Goal: Task Accomplishment & Management: Manage account settings

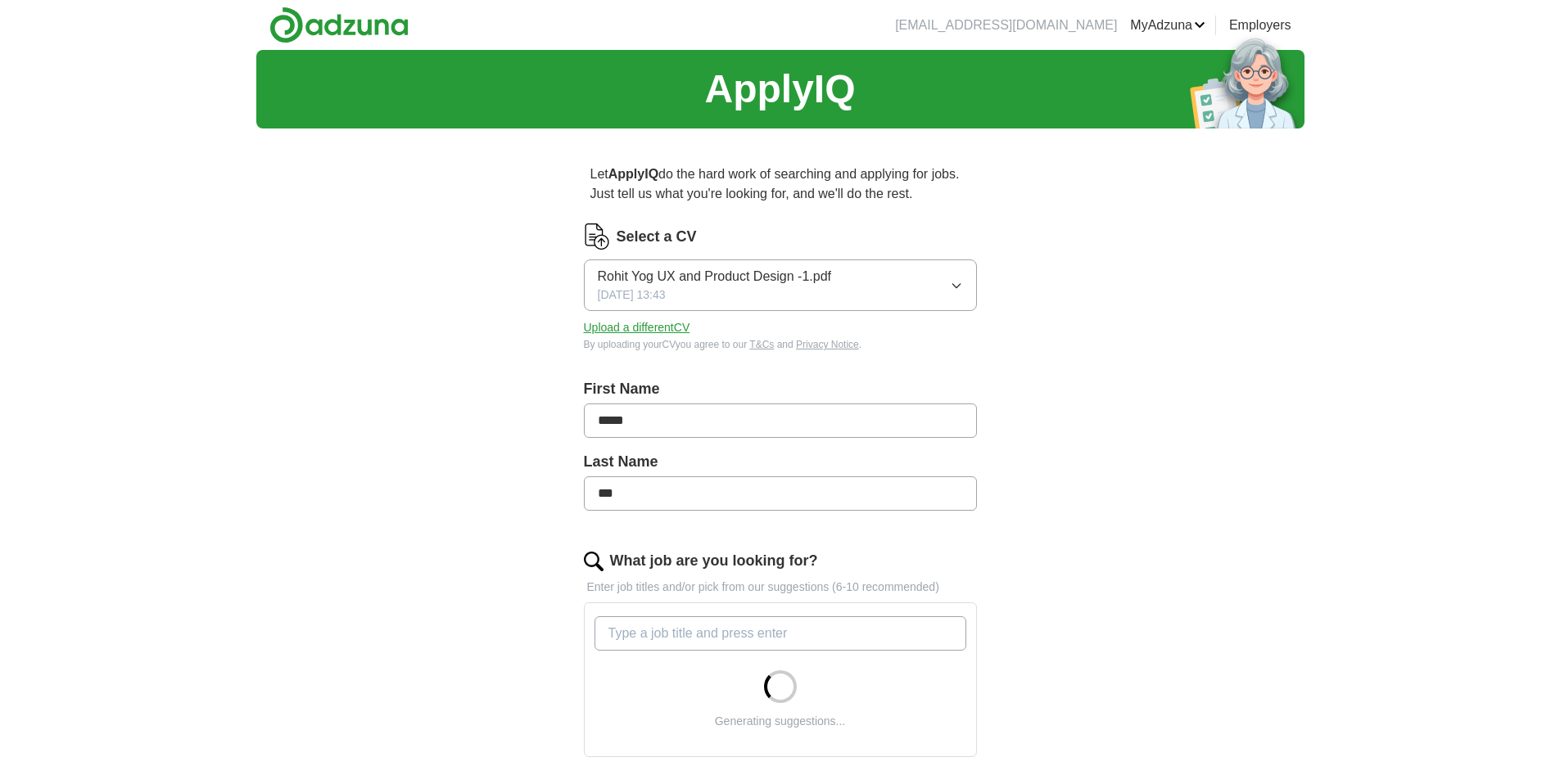
click at [655, 321] on button "Upload a different CV" at bounding box center [637, 328] width 106 height 17
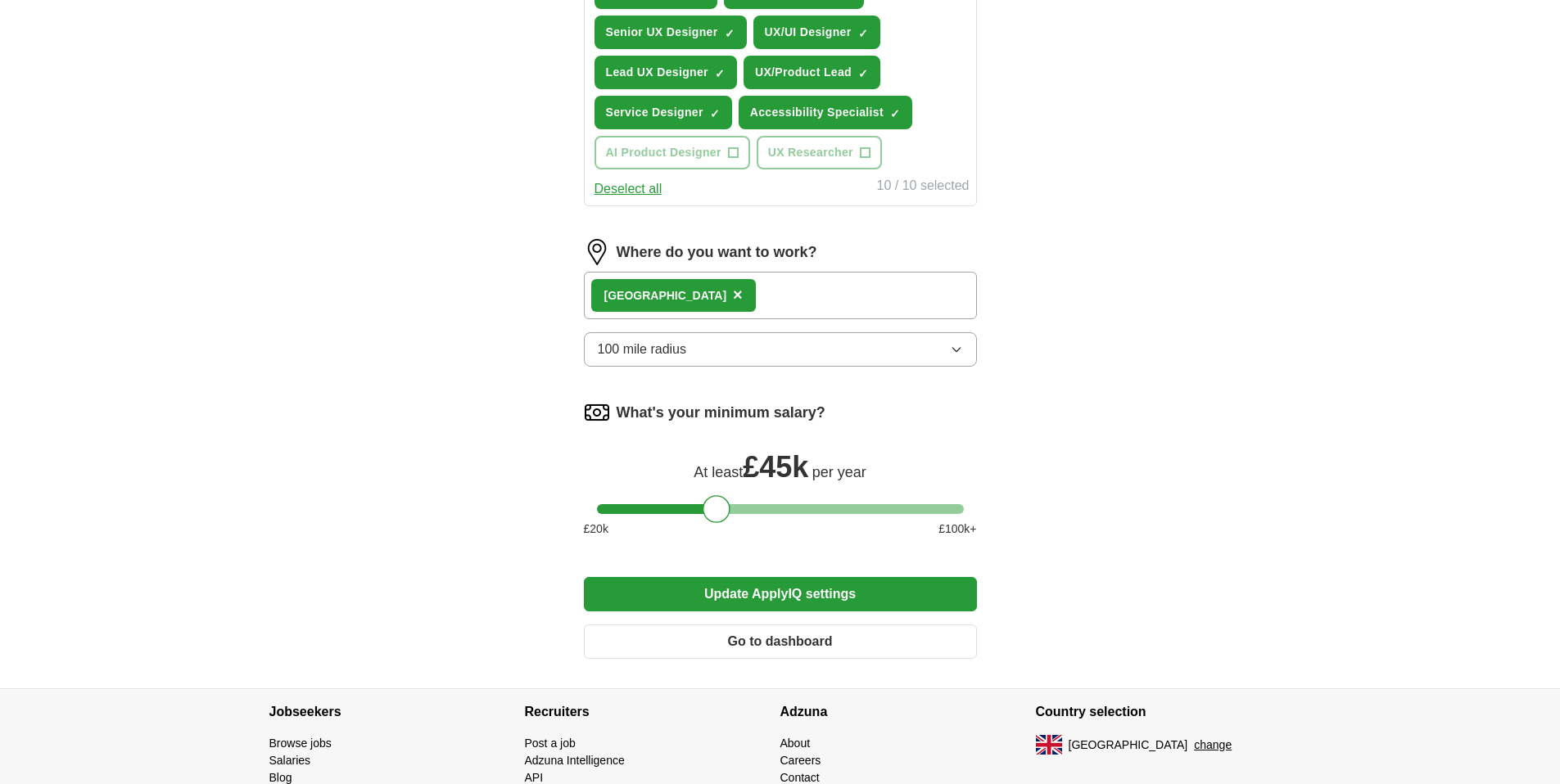
scroll to position [746, 0]
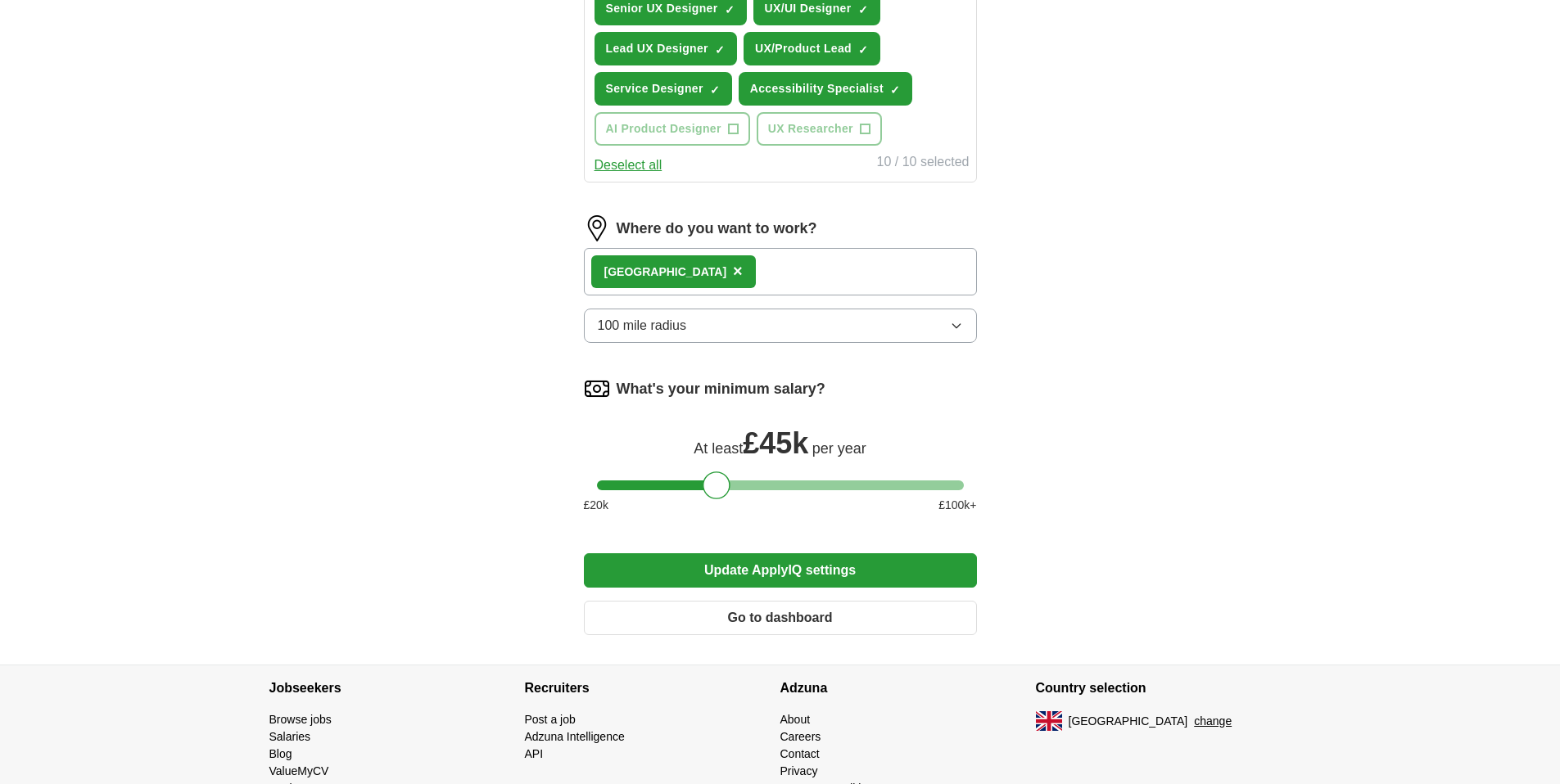
click at [733, 274] on span "×" at bounding box center [737, 271] width 10 height 18
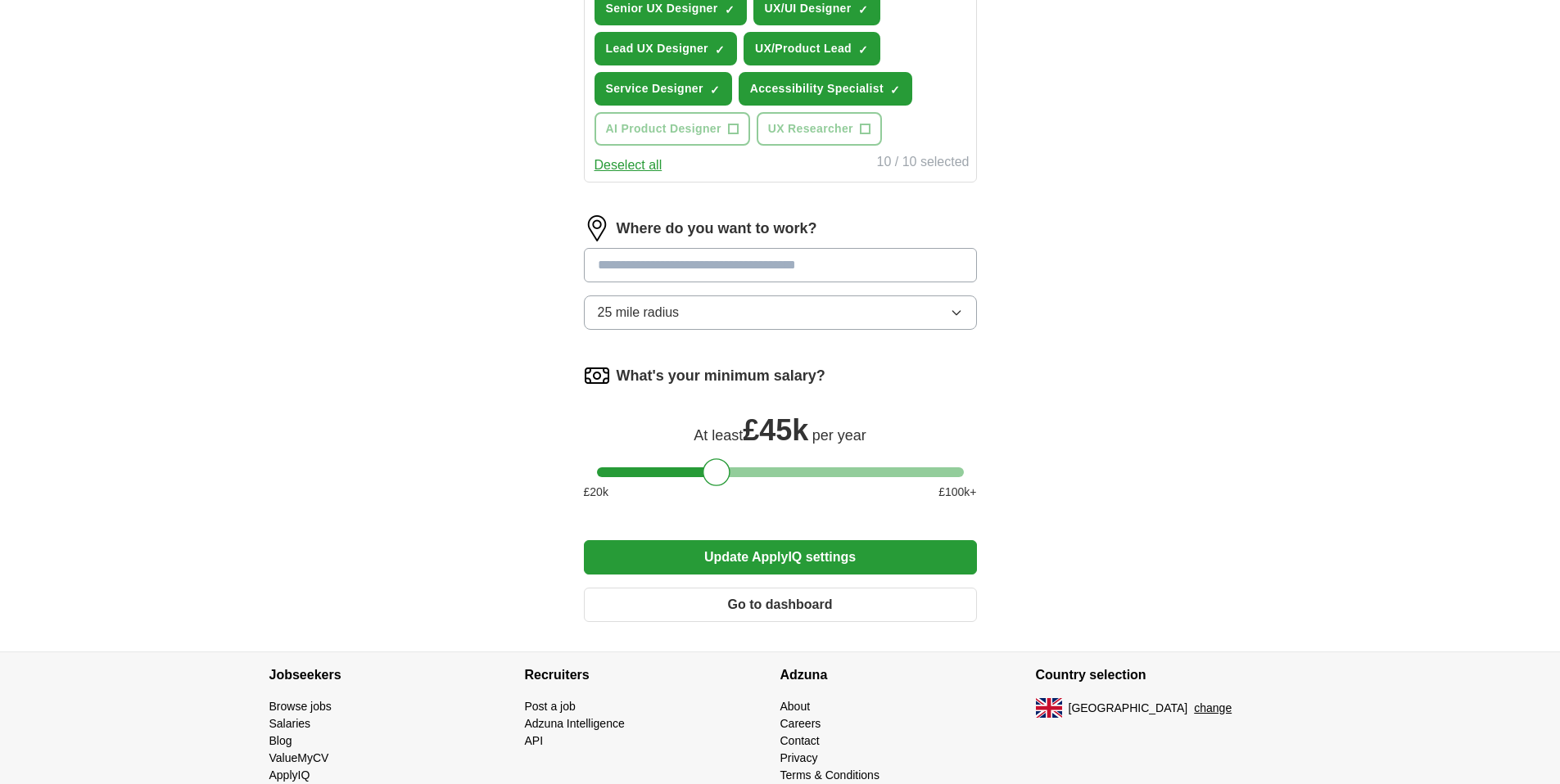
click at [712, 263] on input at bounding box center [780, 265] width 393 height 34
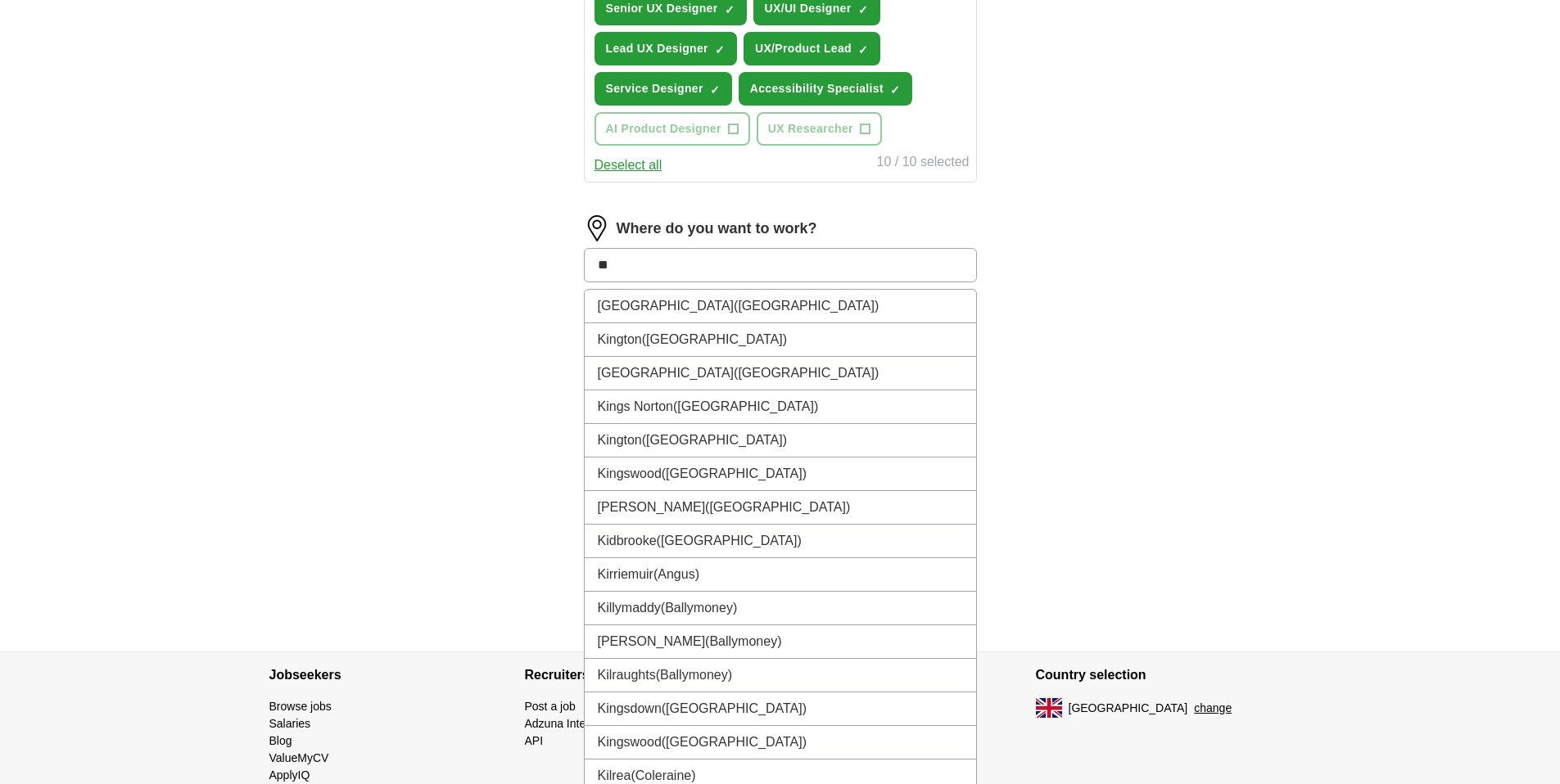
type input "*"
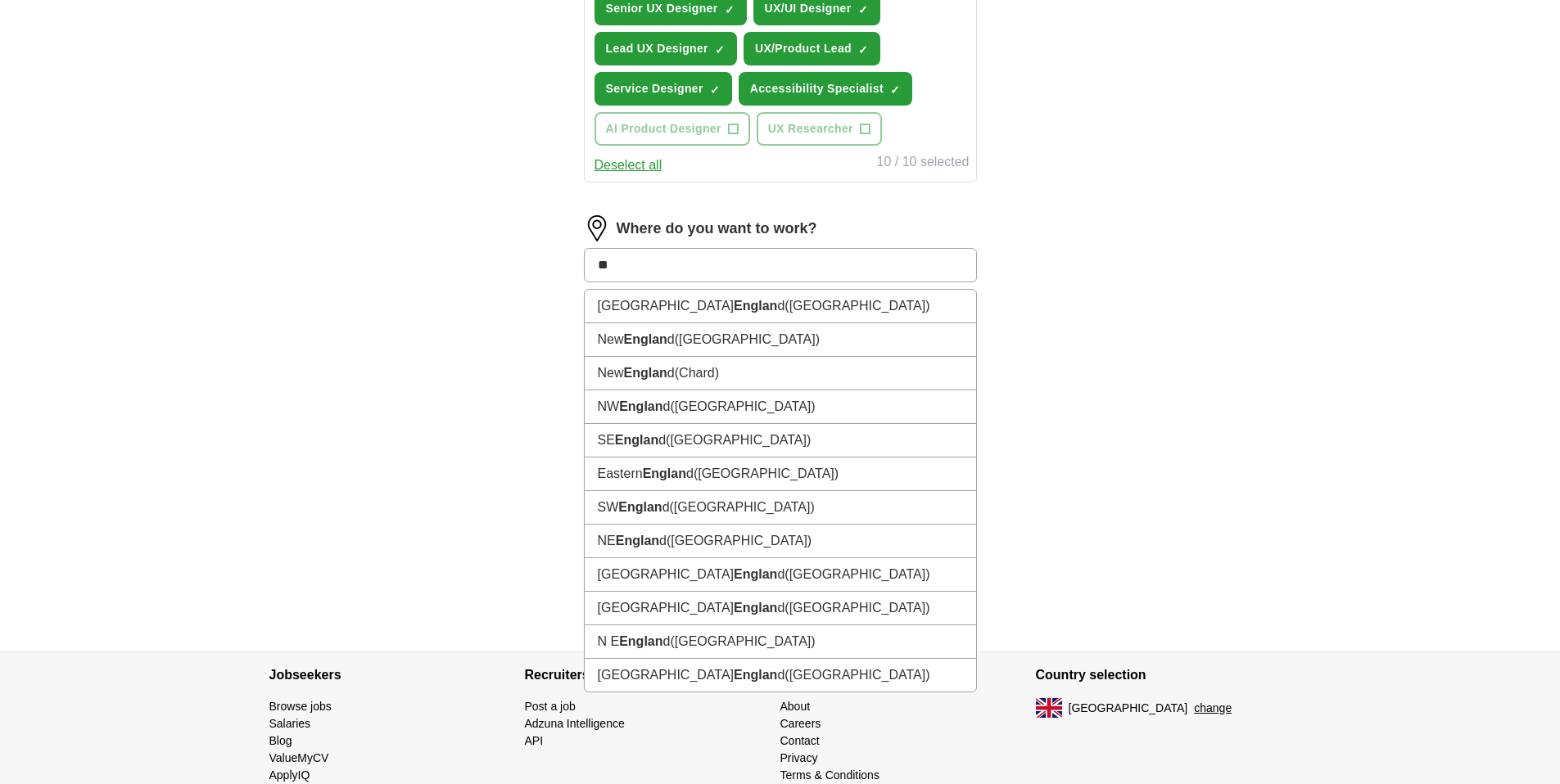
type input "*"
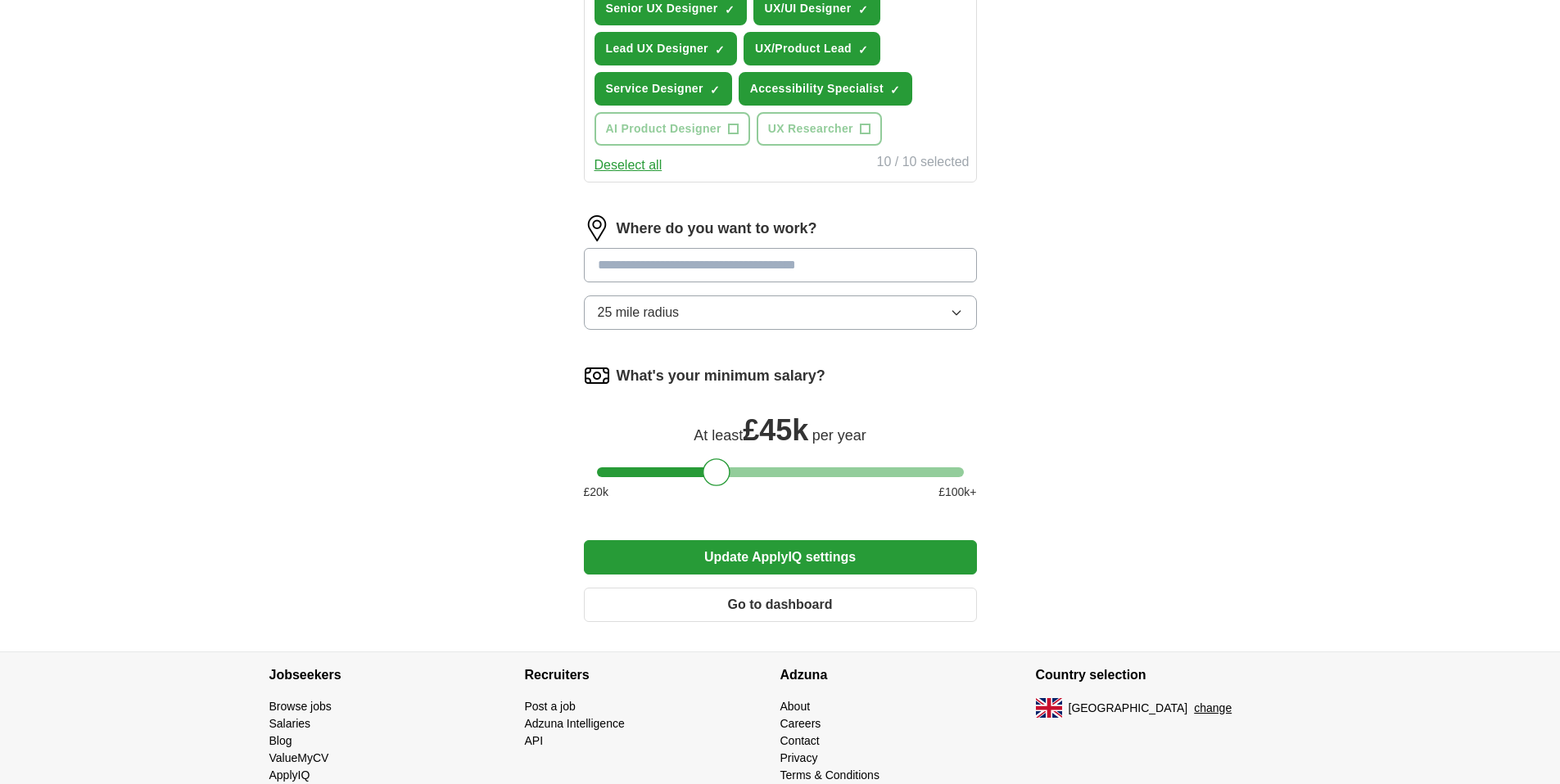
click at [744, 557] on form "Select a CV Rohit Yog - UX-Product-Service Design.pdf [DATE] 12:02 Upload a dif…" at bounding box center [780, 57] width 393 height 1157
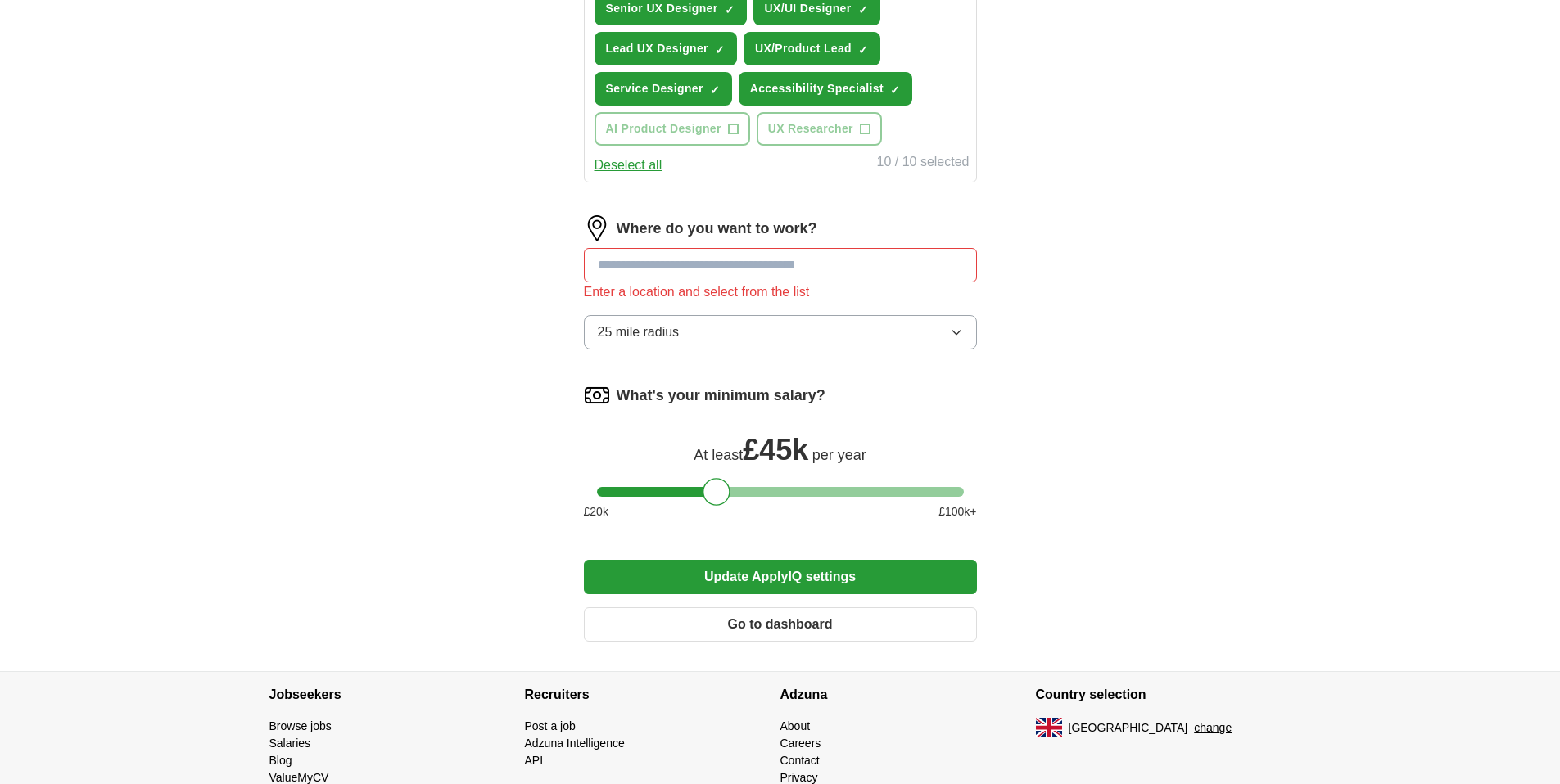
click at [661, 253] on input at bounding box center [780, 265] width 393 height 34
click at [655, 328] on span "25 mile radius" at bounding box center [639, 332] width 82 height 20
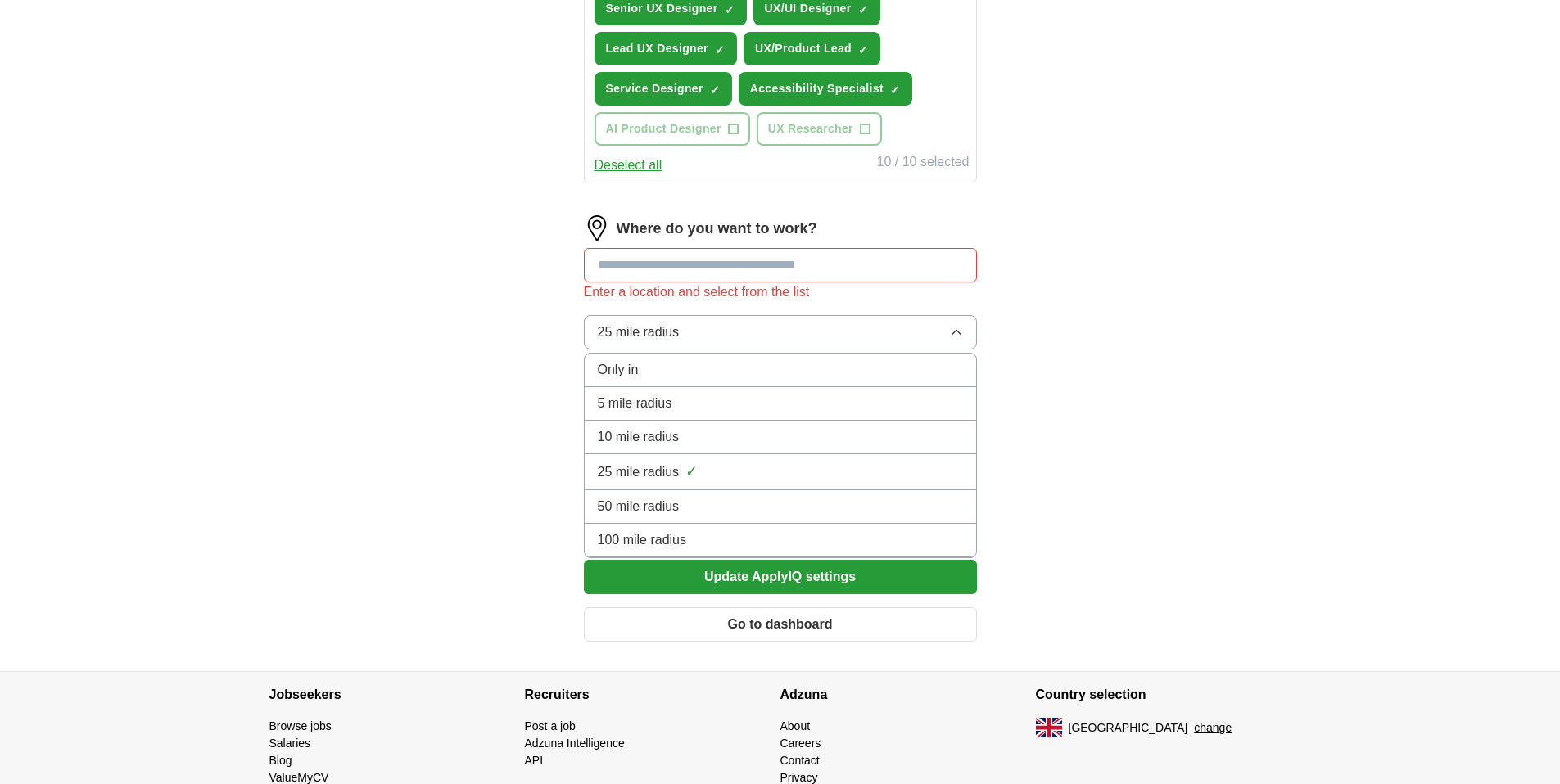
click at [651, 539] on span "100 mile radius" at bounding box center [642, 540] width 89 height 20
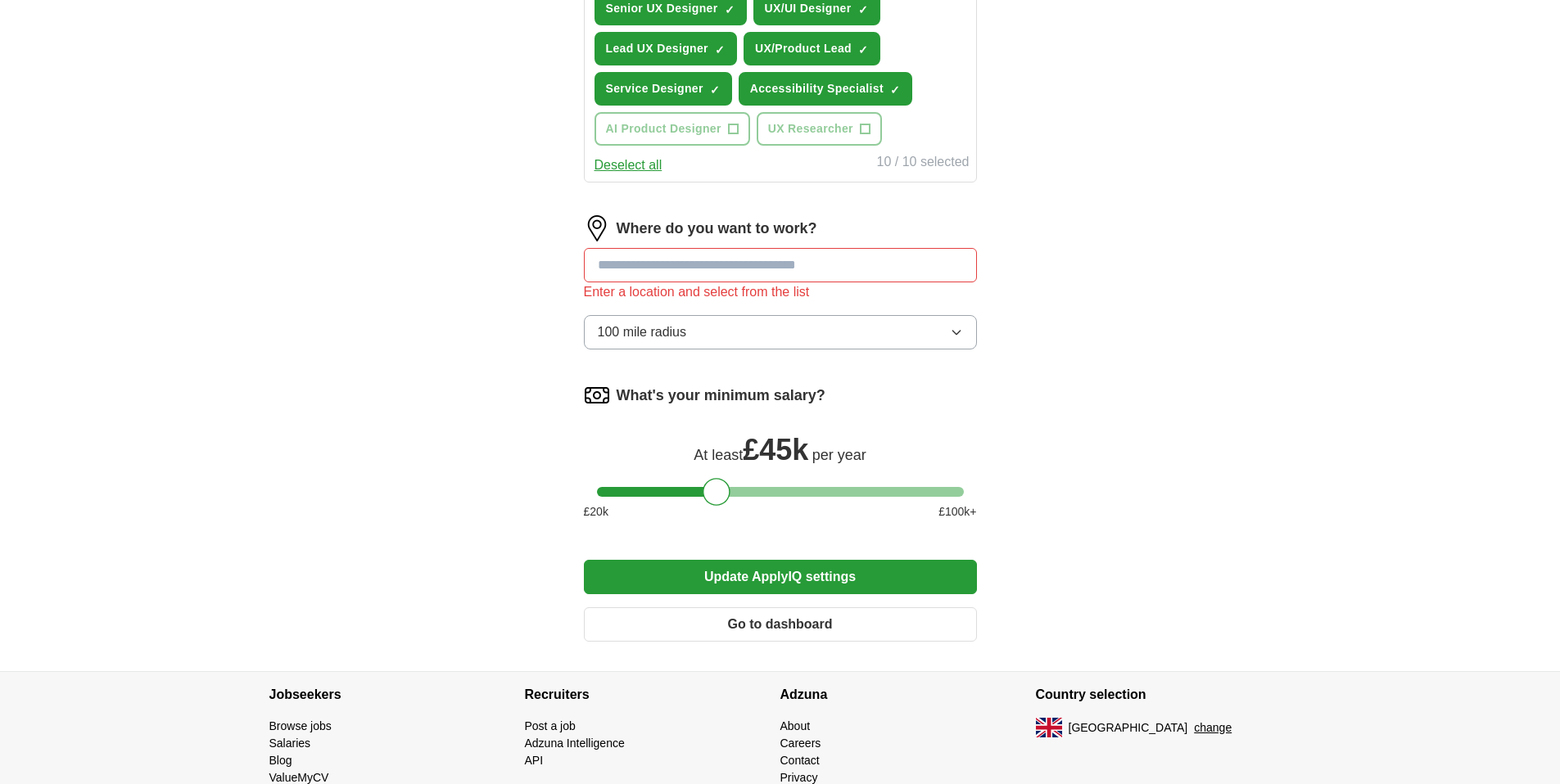
click at [654, 260] on input at bounding box center [780, 265] width 393 height 34
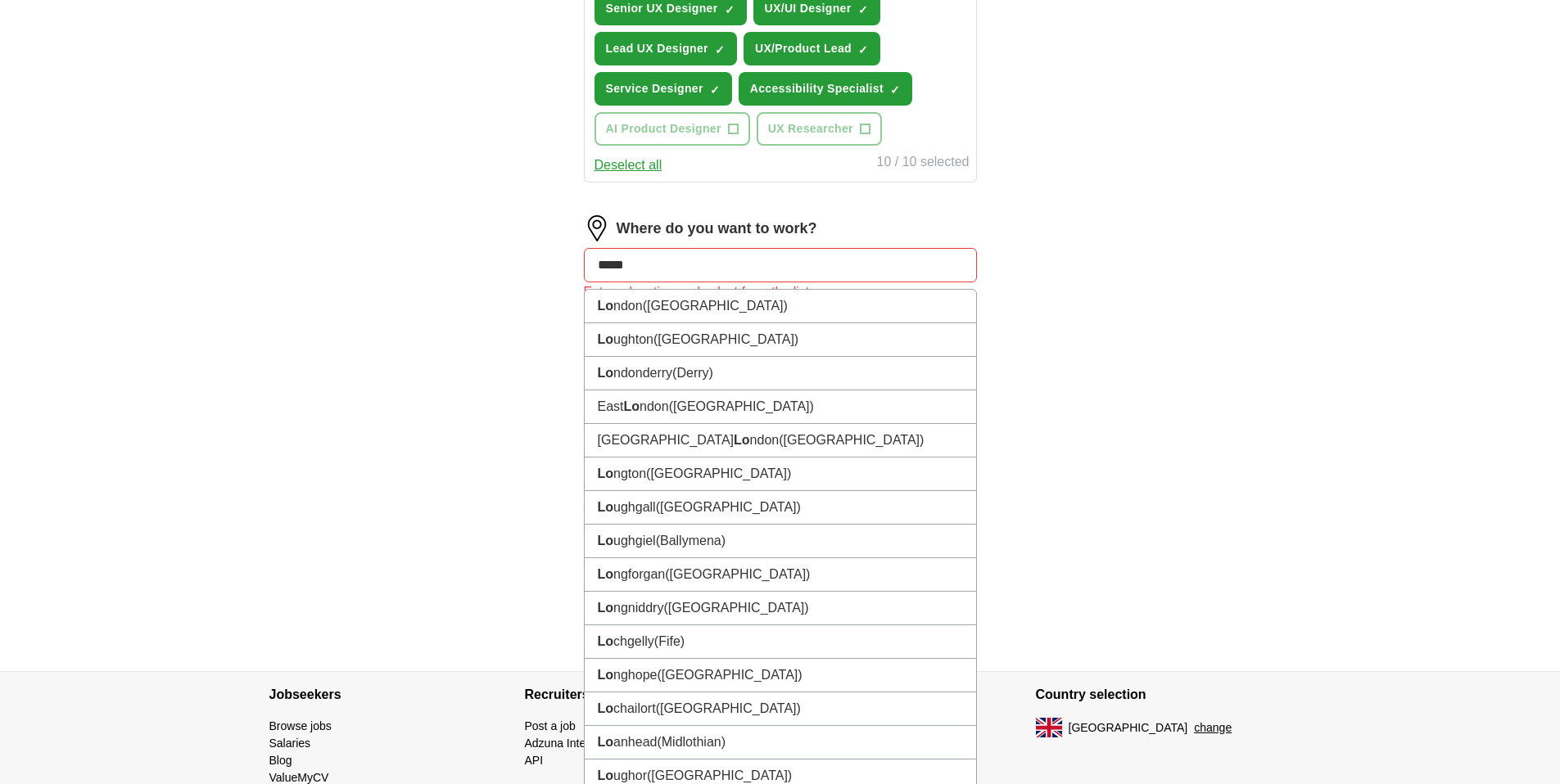
type input "******"
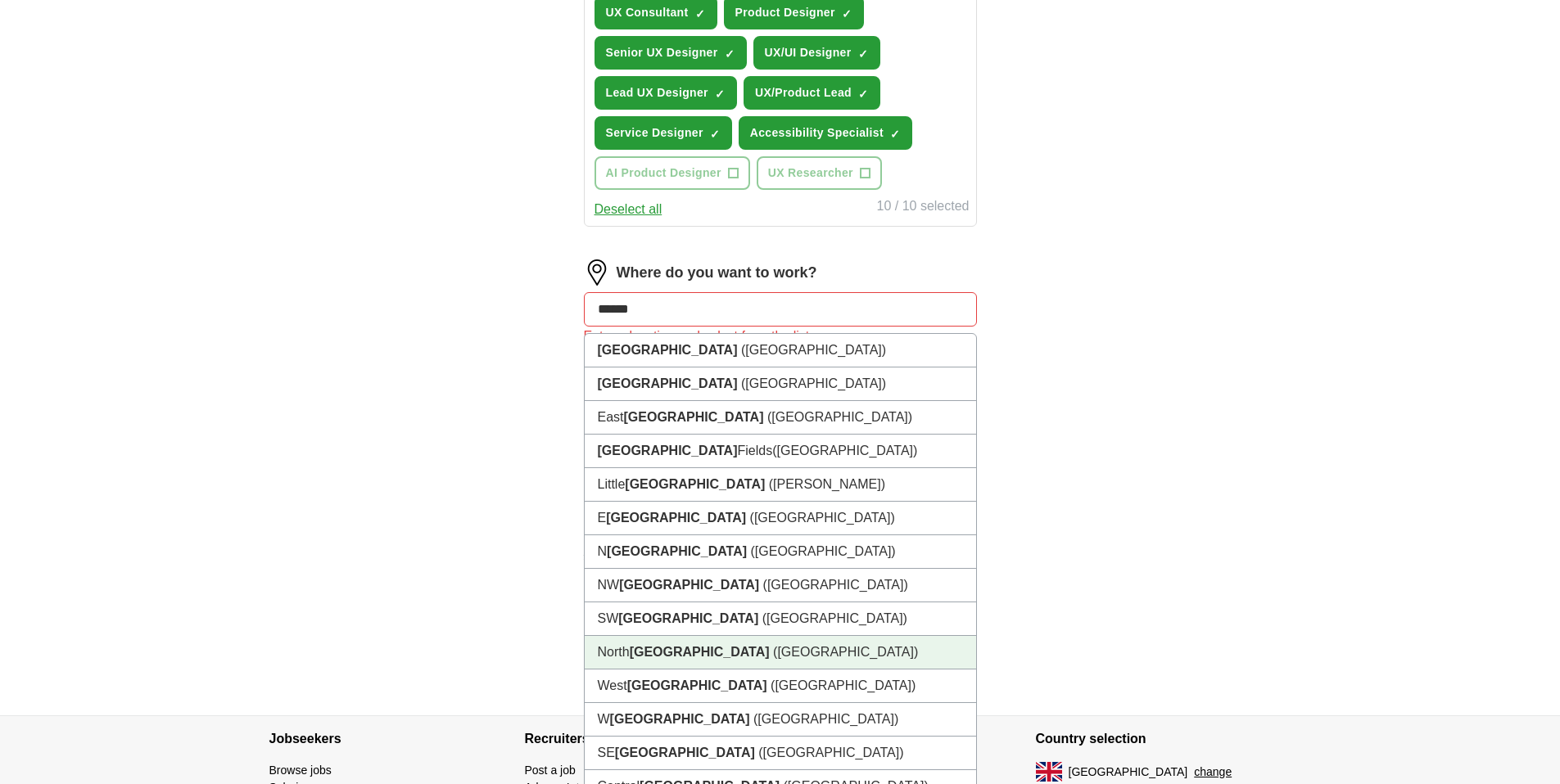
scroll to position [625, 0]
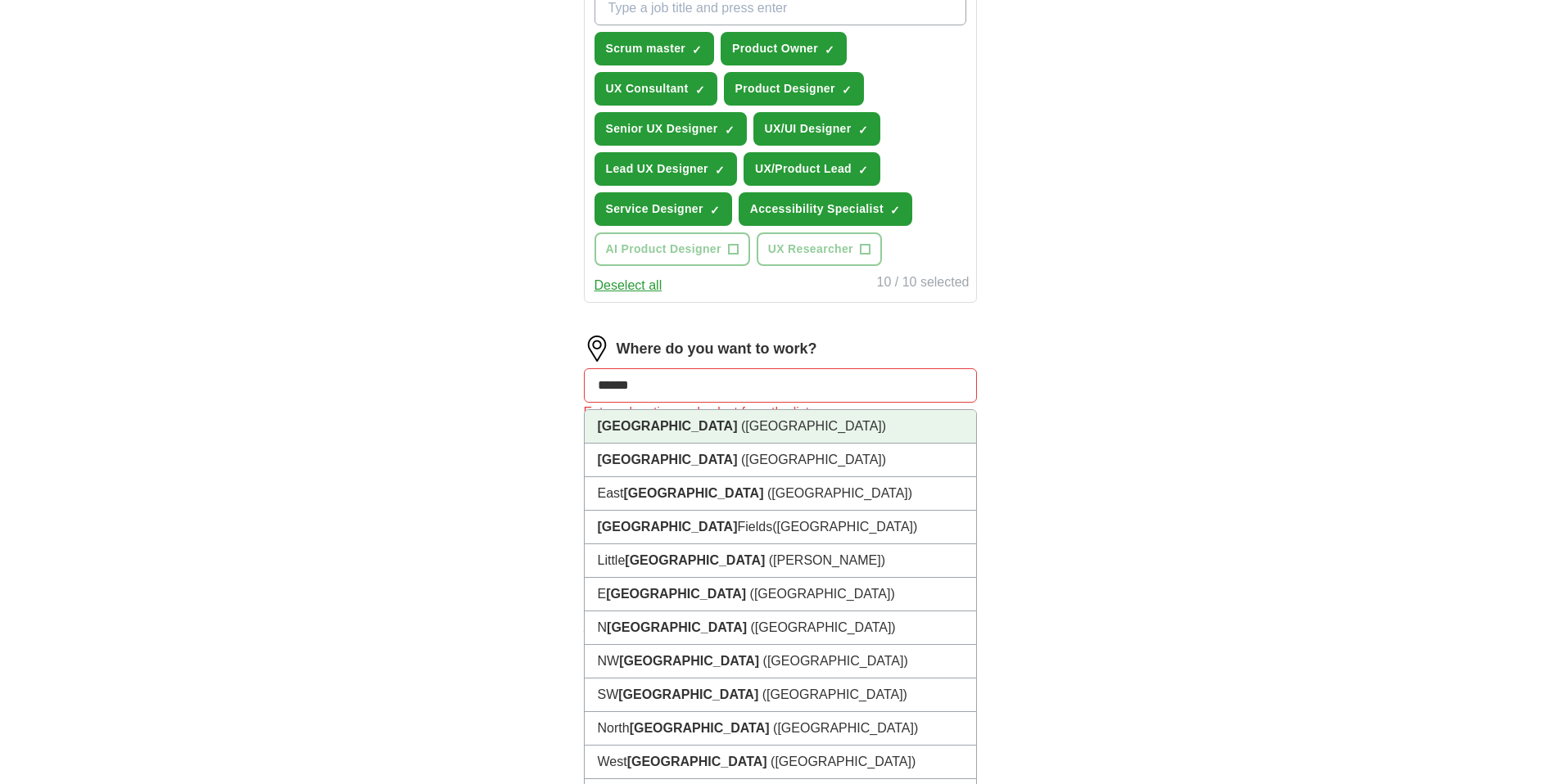
click at [741, 422] on span "([GEOGRAPHIC_DATA])" at bounding box center [813, 426] width 145 height 14
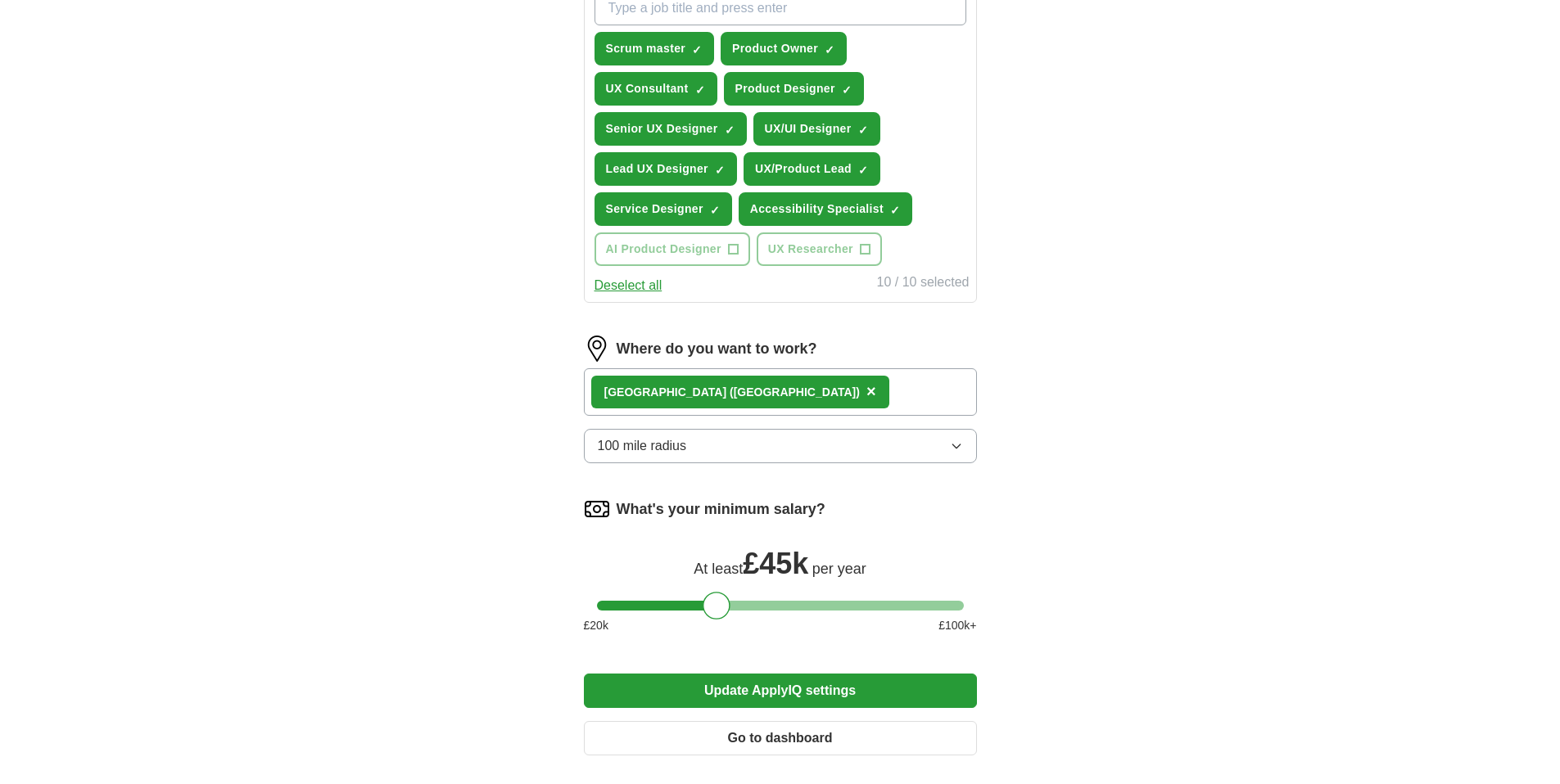
click at [720, 392] on div "[GEOGRAPHIC_DATA] ([GEOGRAPHIC_DATA]) ×" at bounding box center [780, 392] width 393 height 47
click at [763, 685] on button "Update ApplyIQ settings" at bounding box center [780, 690] width 393 height 34
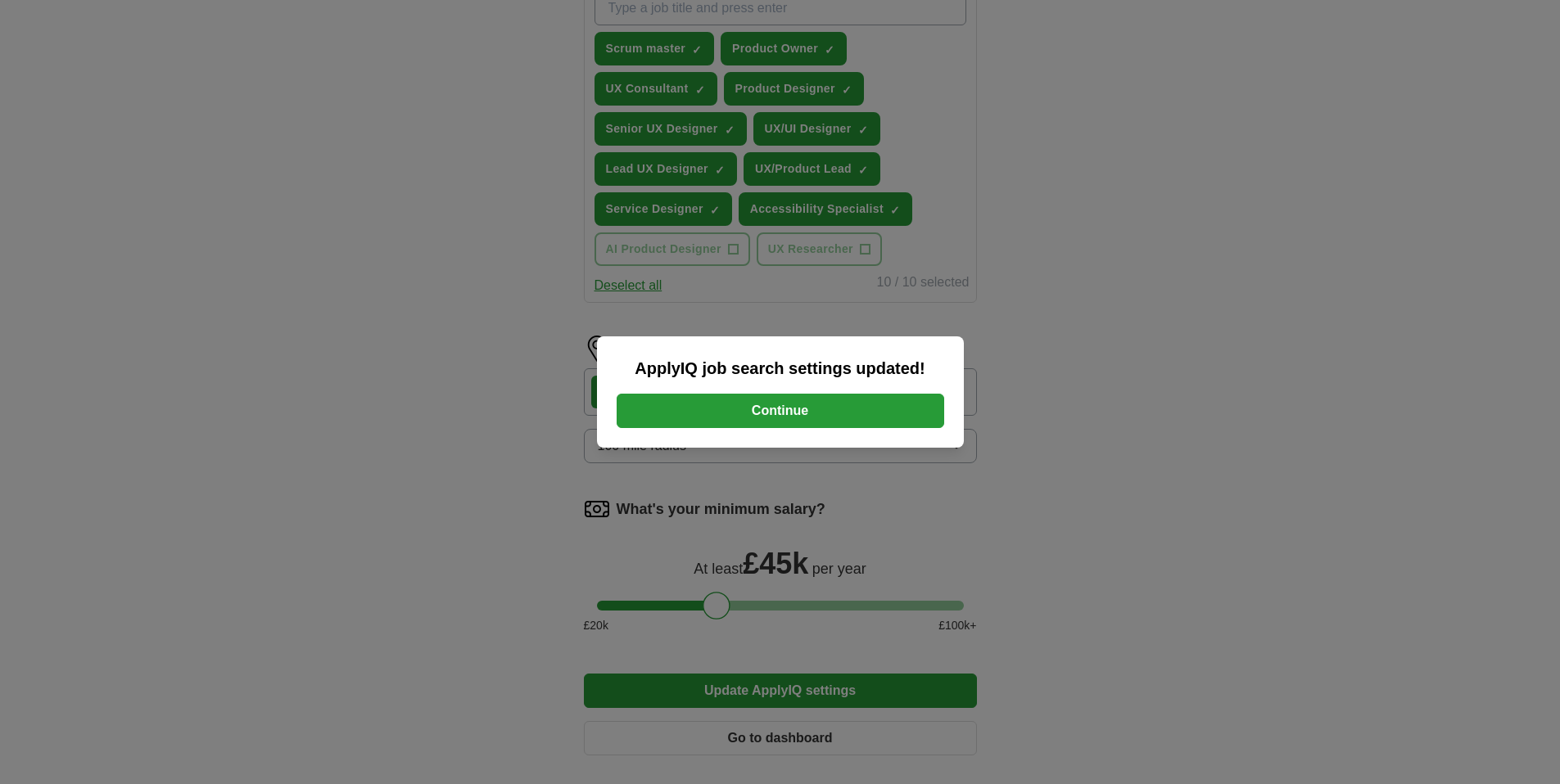
click at [789, 409] on button "Continue" at bounding box center [780, 410] width 328 height 34
